Goal: Information Seeking & Learning: Check status

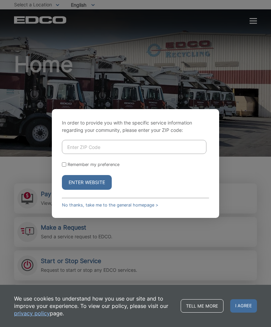
click at [104, 154] on input "Enter ZIP Code" at bounding box center [134, 147] width 145 height 14
type input "90504"
click at [79, 190] on button "Enter Website" at bounding box center [87, 182] width 50 height 15
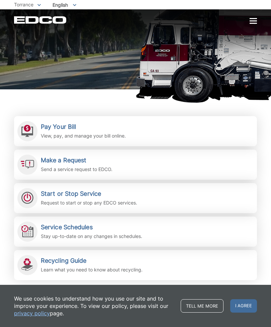
scroll to position [60, 0]
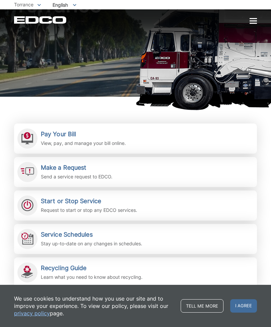
click at [71, 206] on div "Start or Stop Service Request to start or stop any EDCO services." at bounding box center [89, 206] width 96 height 16
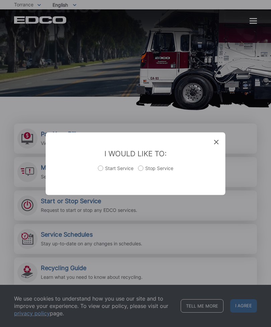
click at [101, 178] on label "Start Service" at bounding box center [115, 171] width 35 height 13
radio input "true"
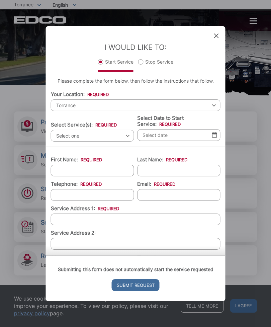
scroll to position [72, 0]
click at [268, 149] on div "Entry Status None In Progress Completed None None In Progress Completed I Would…" at bounding box center [135, 163] width 271 height 327
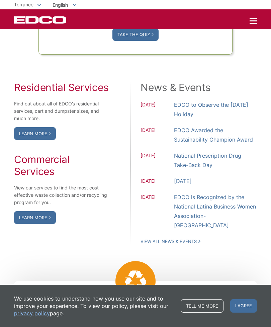
scroll to position [527, 0]
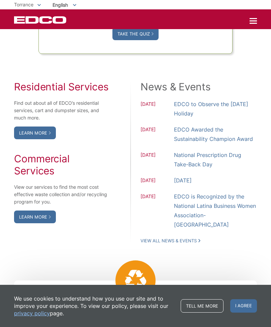
click at [33, 139] on link "Learn More" at bounding box center [35, 133] width 42 height 13
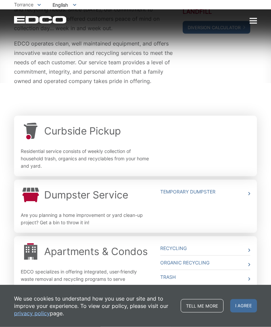
scroll to position [127, 0]
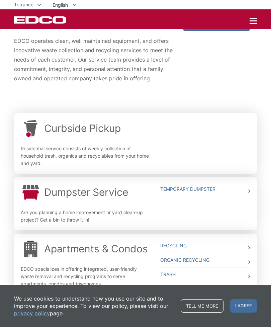
click at [171, 277] on link "Trash" at bounding box center [205, 274] width 90 height 14
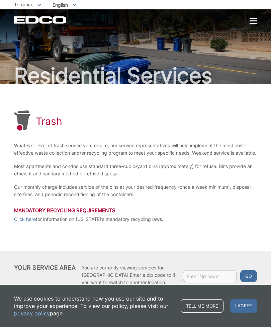
scroll to position [6, 0]
click at [252, 20] on div at bounding box center [253, 21] width 7 height 6
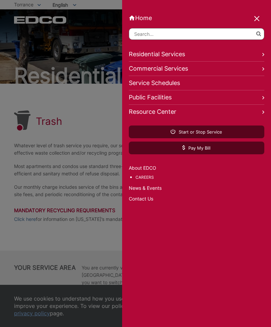
click at [142, 175] on link "Careers" at bounding box center [200, 177] width 129 height 7
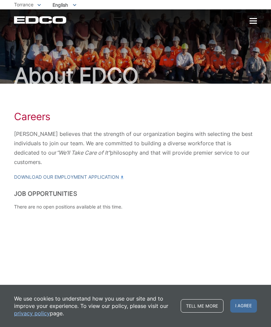
click at [54, 40] on div "About EDCO" at bounding box center [135, 46] width 243 height 74
click at [251, 20] on div at bounding box center [253, 20] width 7 height 1
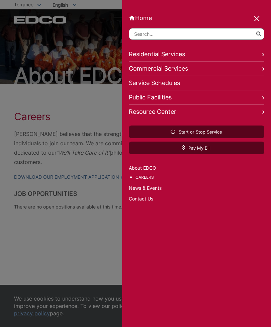
click at [199, 81] on link "Service Schedules" at bounding box center [197, 83] width 136 height 14
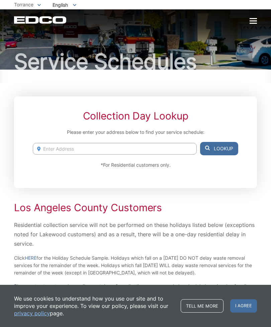
scroll to position [14, 0]
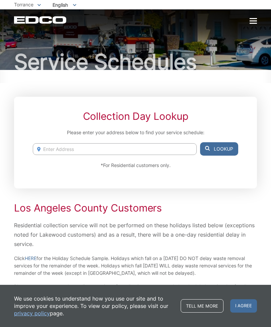
click at [145, 148] on input "Enter Address" at bounding box center [115, 149] width 164 height 12
click at [220, 146] on button "Lookup" at bounding box center [219, 148] width 38 height 13
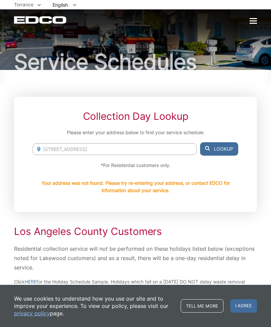
click at [70, 147] on input "[STREET_ADDRESS]" at bounding box center [115, 149] width 164 height 12
click at [125, 149] on input "[STREET_ADDRESS]" at bounding box center [115, 149] width 164 height 12
type input "[STREET_ADDRESS]"
click at [229, 155] on button "Lookup" at bounding box center [219, 148] width 38 height 13
click at [218, 150] on button "Lookup" at bounding box center [219, 148] width 38 height 13
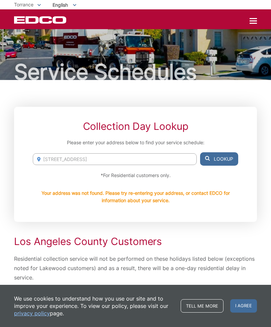
scroll to position [0, 0]
